Goal: Unclear

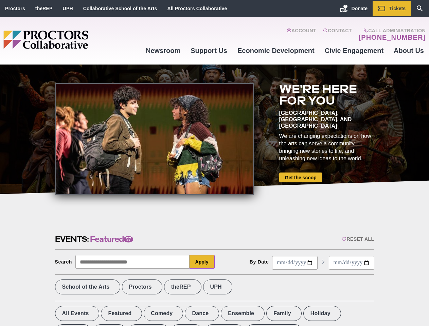
click at [215, 163] on div at bounding box center [154, 139] width 199 height 112
click at [358, 239] on div "Reset All" at bounding box center [358, 239] width 32 height 5
click at [202, 262] on button "Apply" at bounding box center [202, 262] width 25 height 14
